Goal: Complete application form

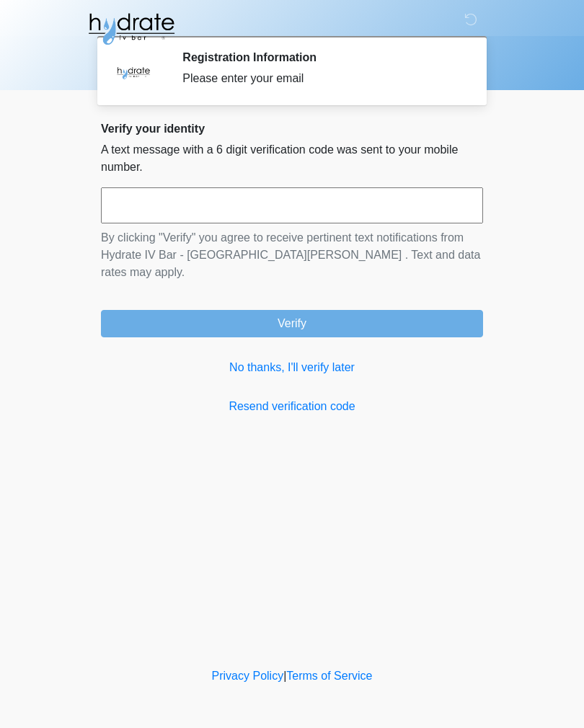
click at [444, 310] on button "Verify" at bounding box center [292, 323] width 382 height 27
click at [328, 359] on link "No thanks, I'll verify later" at bounding box center [292, 367] width 382 height 17
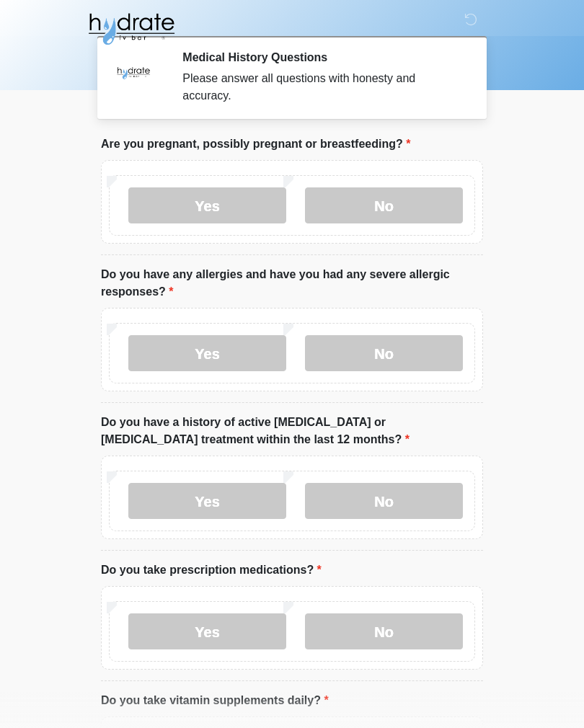
click at [405, 199] on label "No" at bounding box center [384, 205] width 158 height 36
click at [249, 354] on label "Yes" at bounding box center [207, 353] width 158 height 36
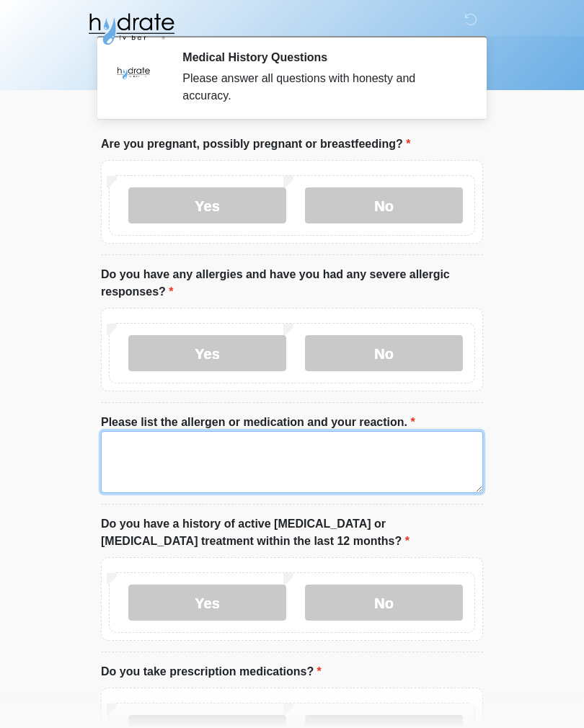
click at [323, 452] on textarea "Please list the allergen or medication and your reaction." at bounding box center [292, 462] width 382 height 62
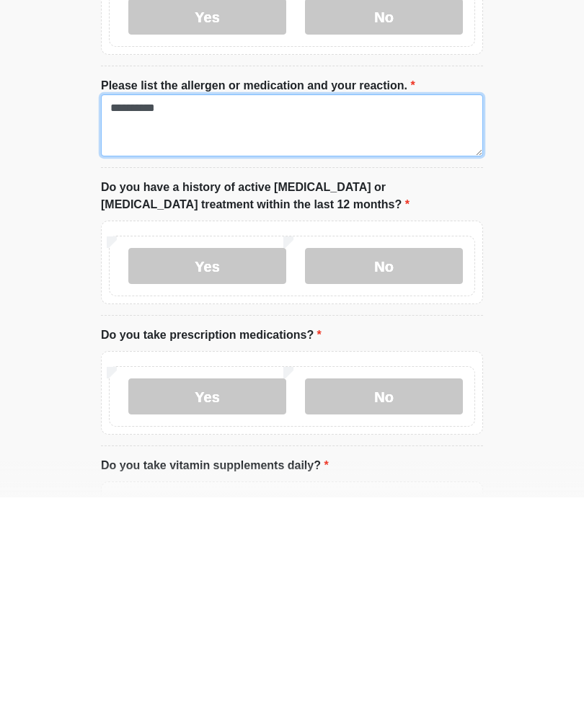
type textarea "**********"
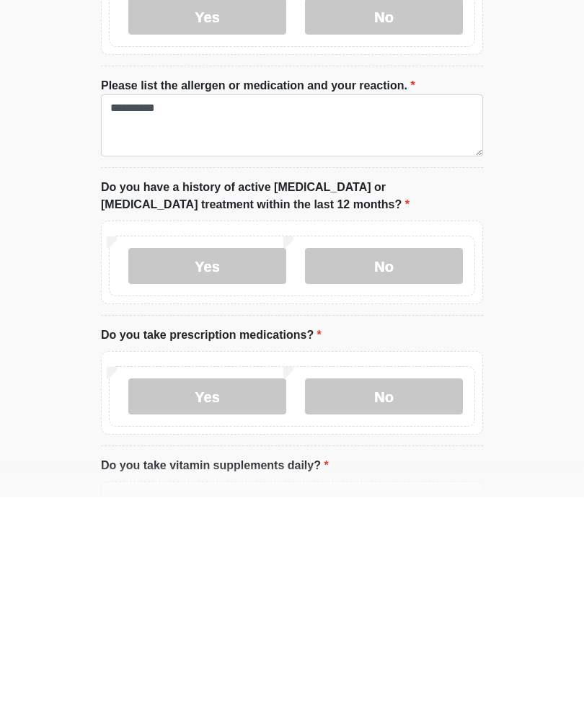
click at [408, 478] on label "No" at bounding box center [384, 496] width 158 height 36
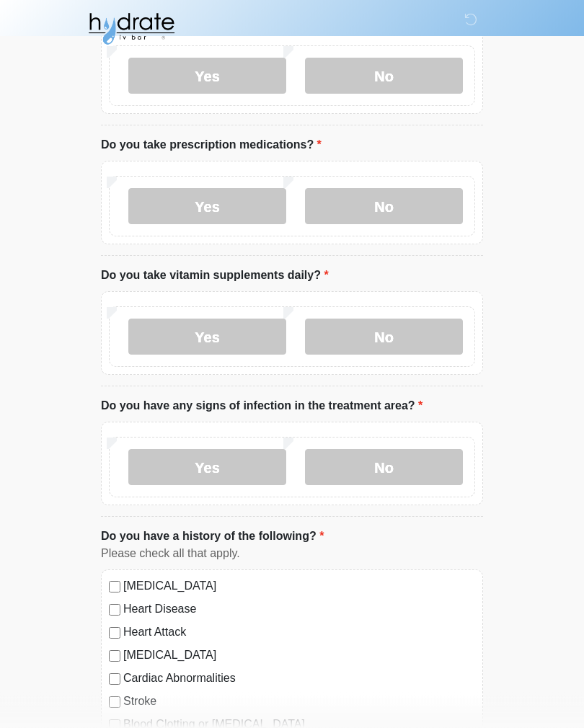
scroll to position [550, 0]
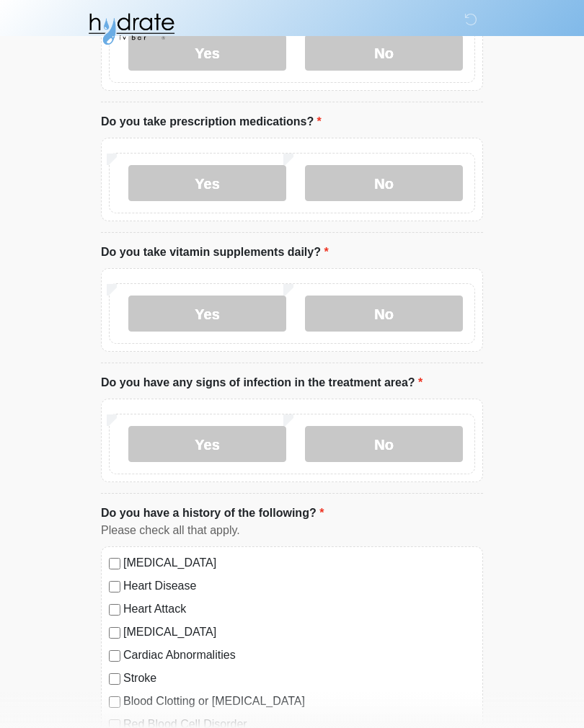
click at [240, 182] on label "Yes" at bounding box center [207, 183] width 158 height 36
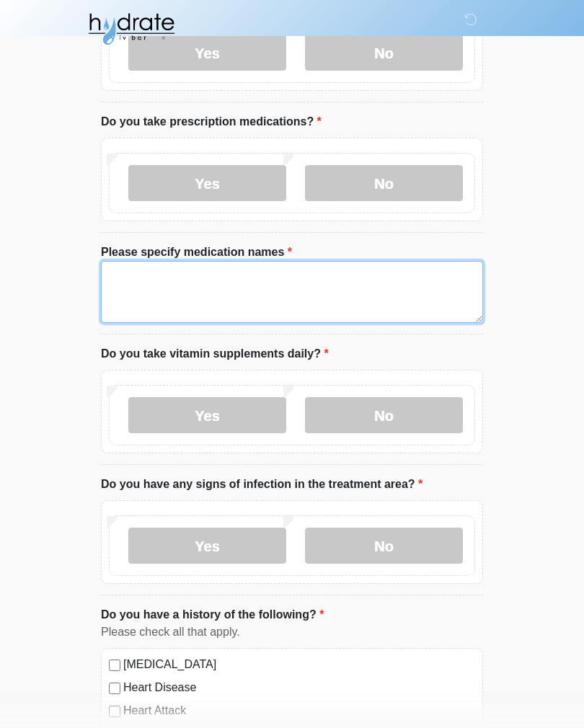
click at [385, 295] on textarea "Please specify medication names" at bounding box center [292, 292] width 382 height 62
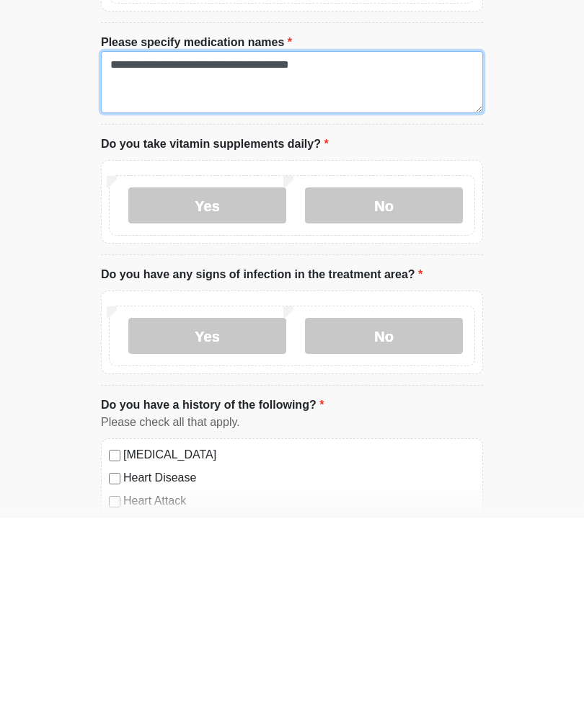
type textarea "**********"
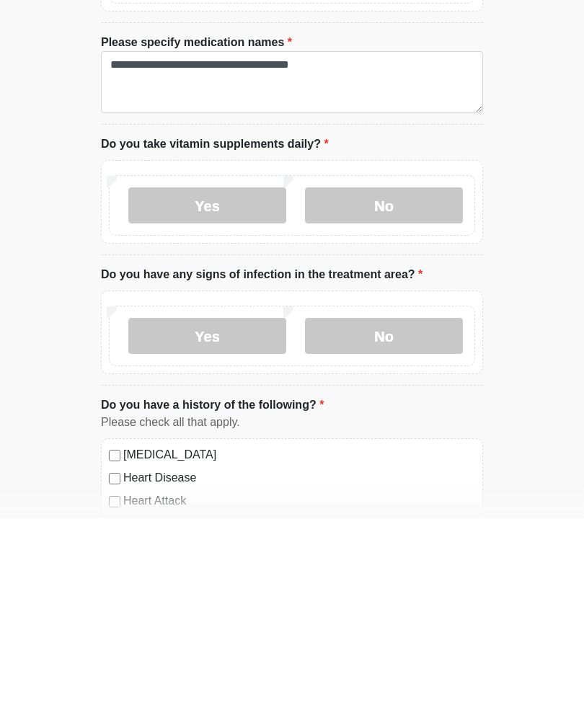
click at [423, 397] on label "No" at bounding box center [384, 415] width 158 height 36
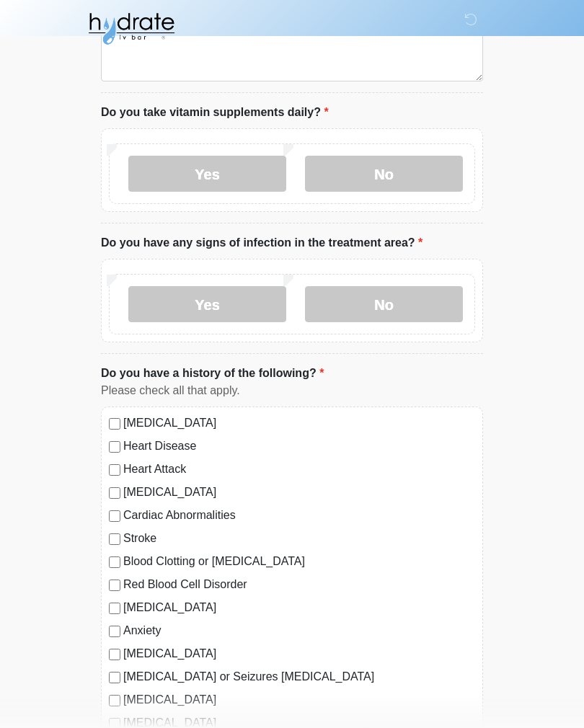
scroll to position [796, 0]
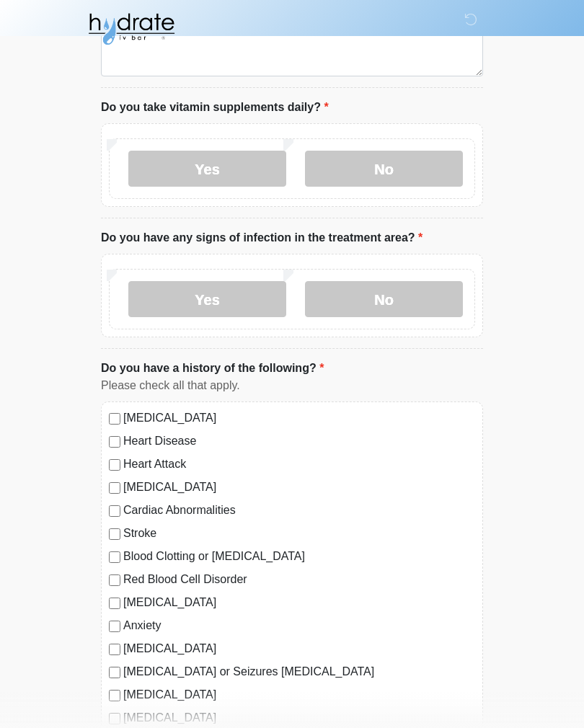
click at [425, 281] on label "No" at bounding box center [384, 299] width 158 height 36
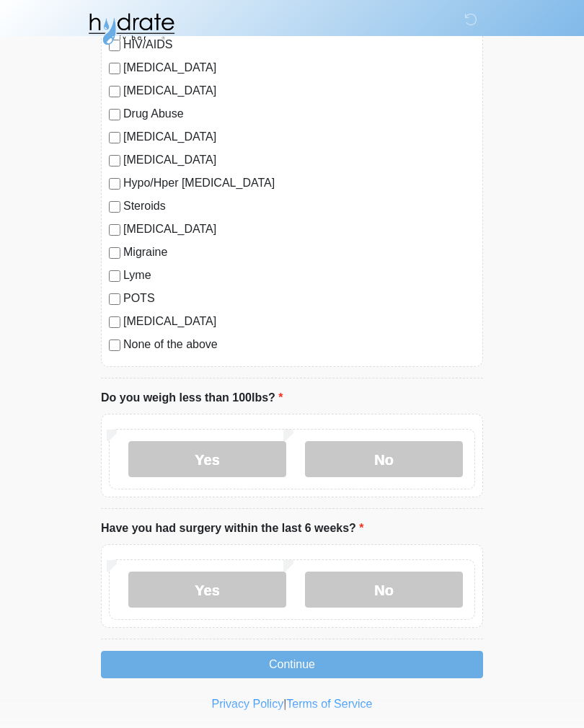
scroll to position [1609, 0]
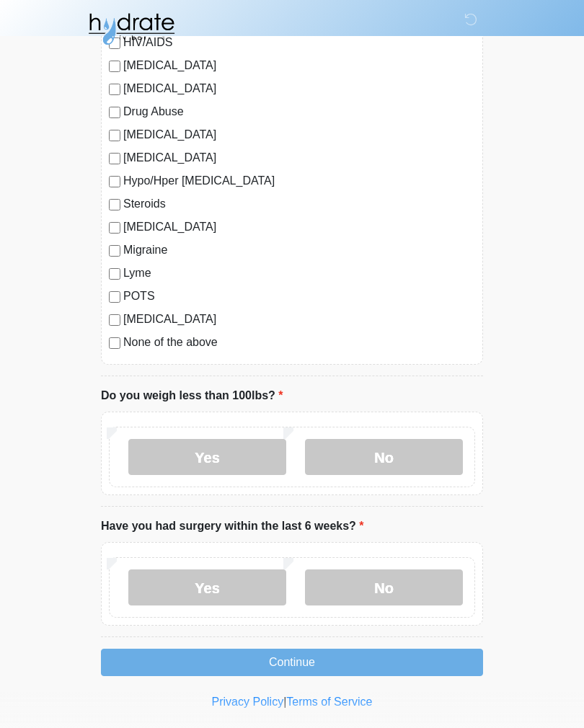
click at [415, 461] on label "No" at bounding box center [384, 457] width 158 height 36
click at [401, 590] on label "No" at bounding box center [384, 587] width 158 height 36
click at [408, 660] on button "Continue" at bounding box center [292, 661] width 382 height 27
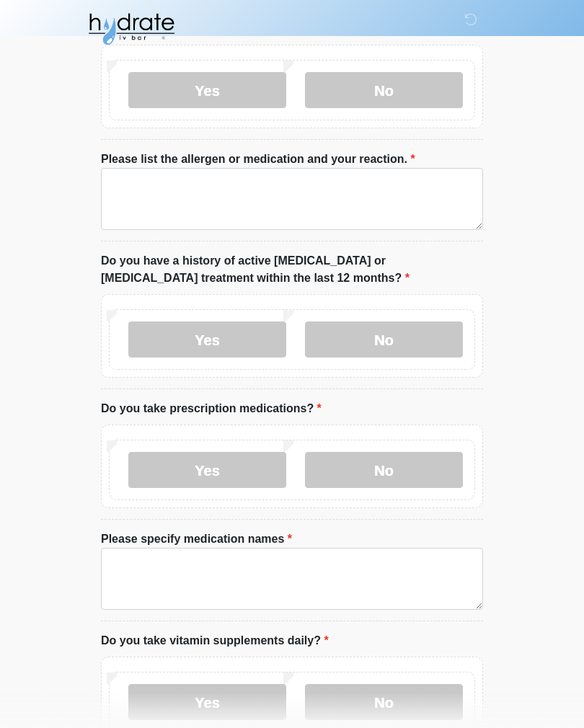
scroll to position [0, 0]
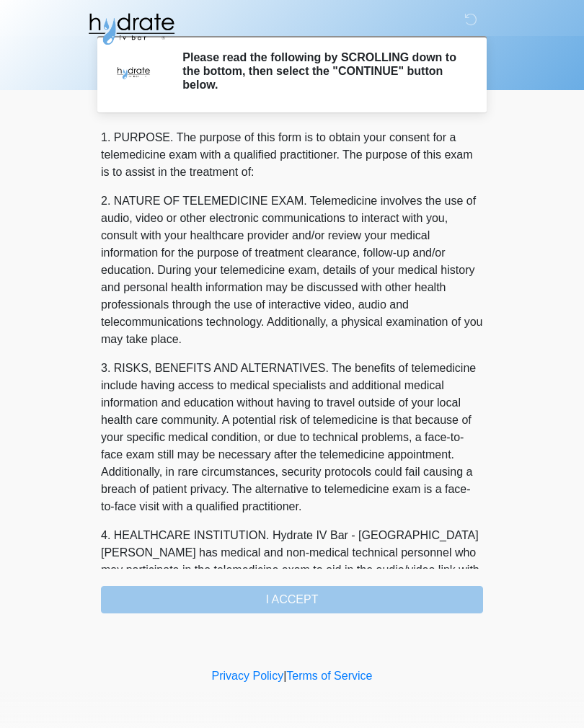
click at [420, 607] on div "1. PURPOSE. The purpose of this form is to obtain your consent for a telemedici…" at bounding box center [292, 371] width 382 height 484
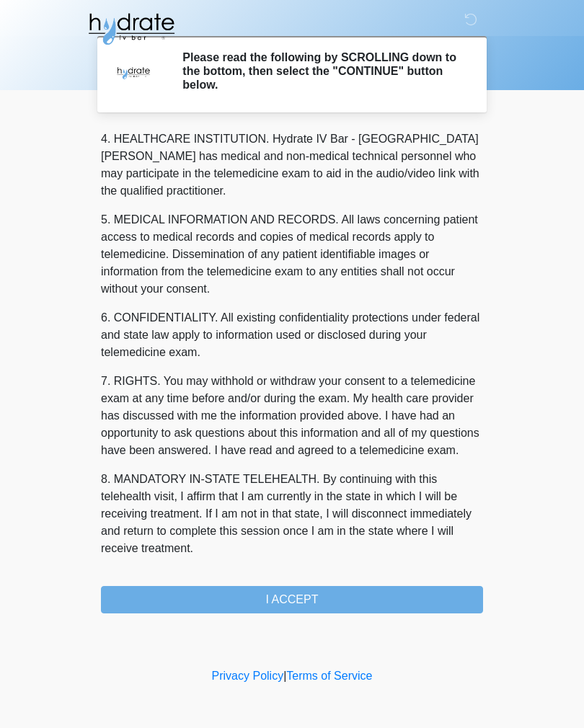
scroll to position [413, 0]
click at [369, 587] on button "I ACCEPT" at bounding box center [292, 599] width 382 height 27
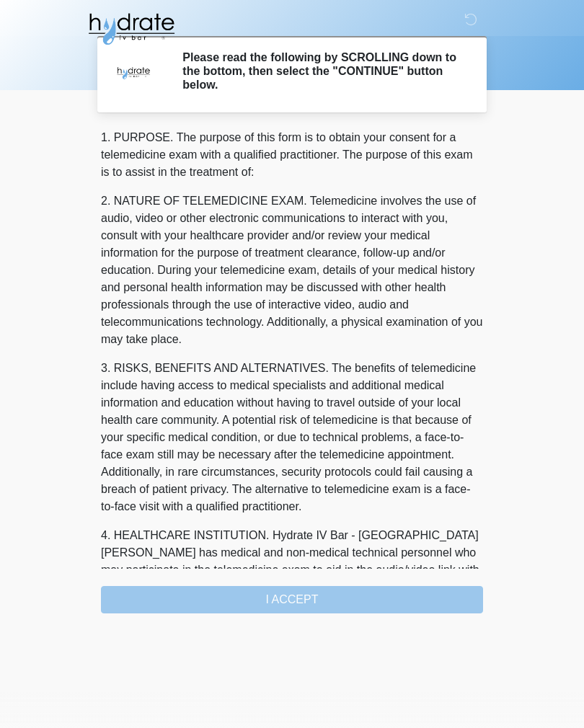
click at [352, 584] on div "1. PURPOSE. The purpose of this form is to obtain your consent for a telemedici…" at bounding box center [292, 371] width 382 height 484
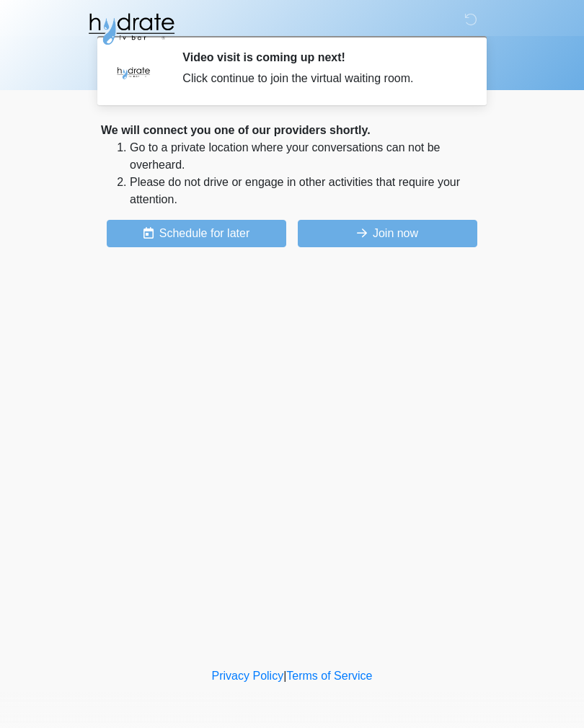
click at [400, 235] on button "Join now" at bounding box center [387, 233] width 179 height 27
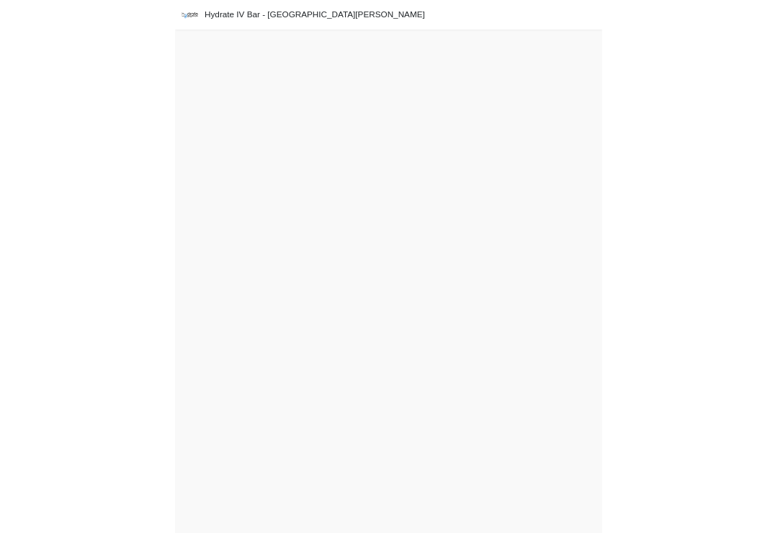
scroll to position [4, 0]
